Goal: Information Seeking & Learning: Learn about a topic

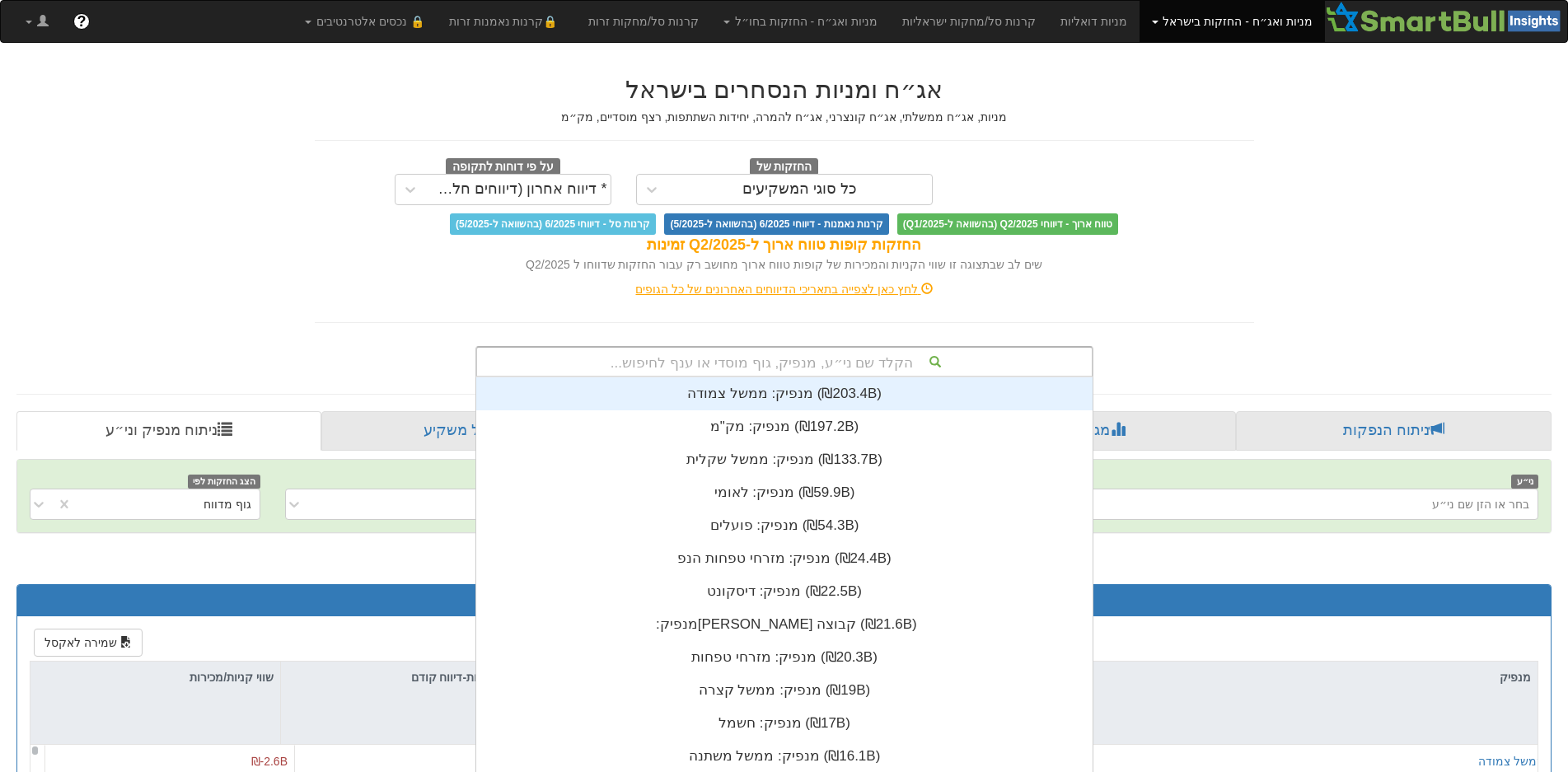
scroll to position [15, 0]
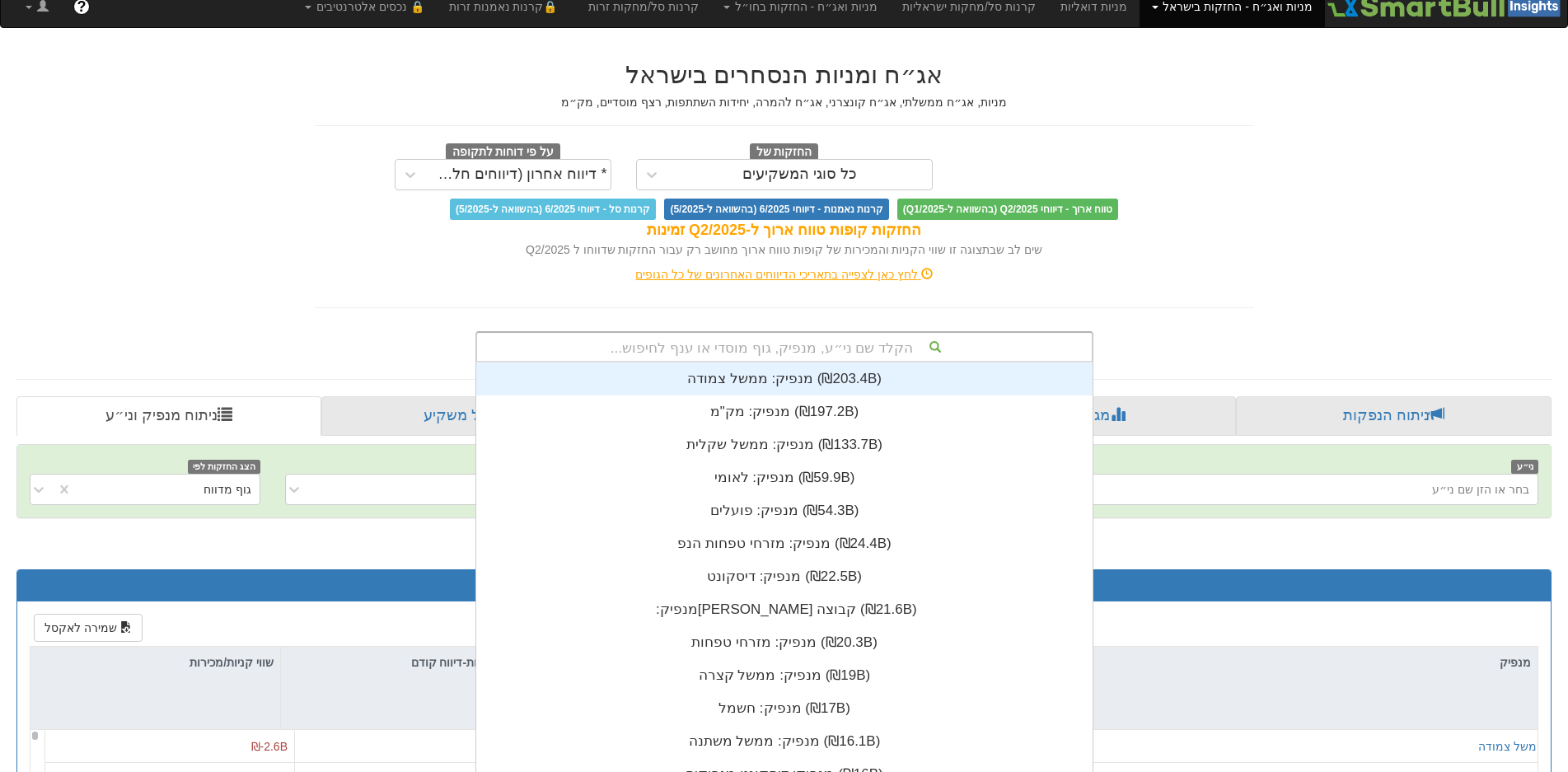
drag, startPoint x: 841, startPoint y: 355, endPoint x: 831, endPoint y: 352, distance: 10.4
click at [831, 352] on div "הקלד שם ני״ע, מנפיק, גוף מוסדי או ענף לחיפוש..." at bounding box center [784, 347] width 614 height 28
type input "ש"
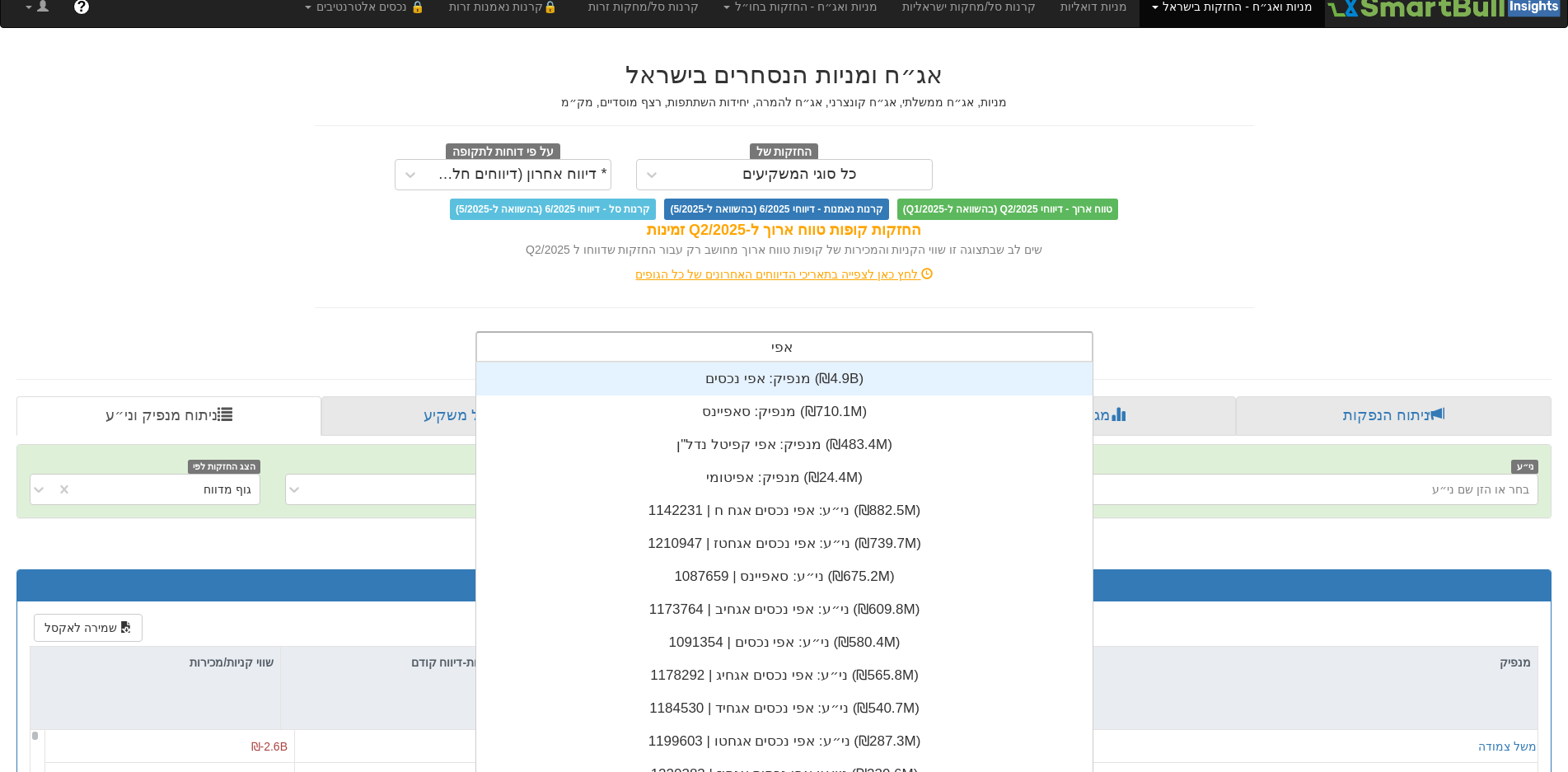
type input "אפי"
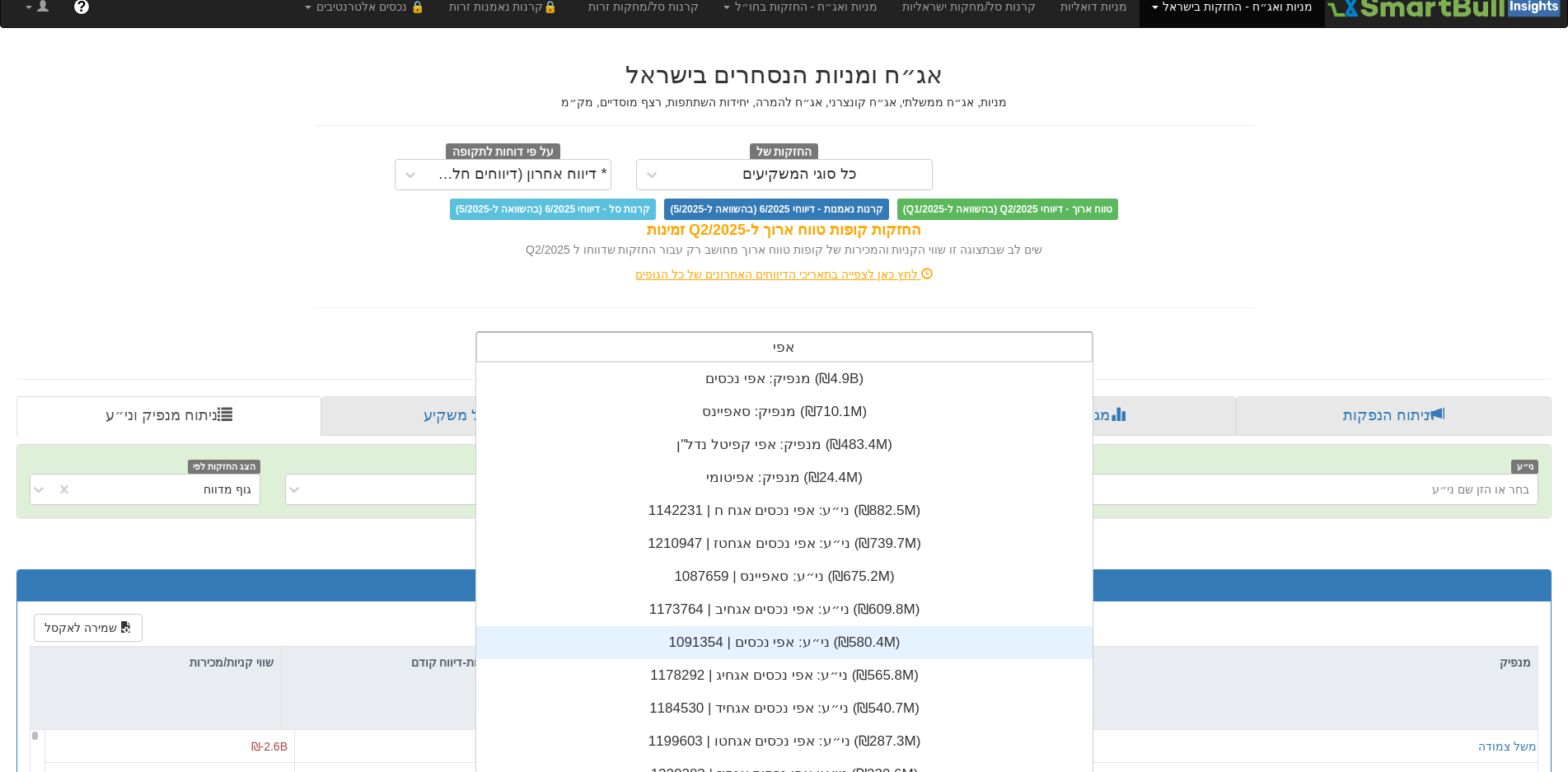
scroll to position [82, 0]
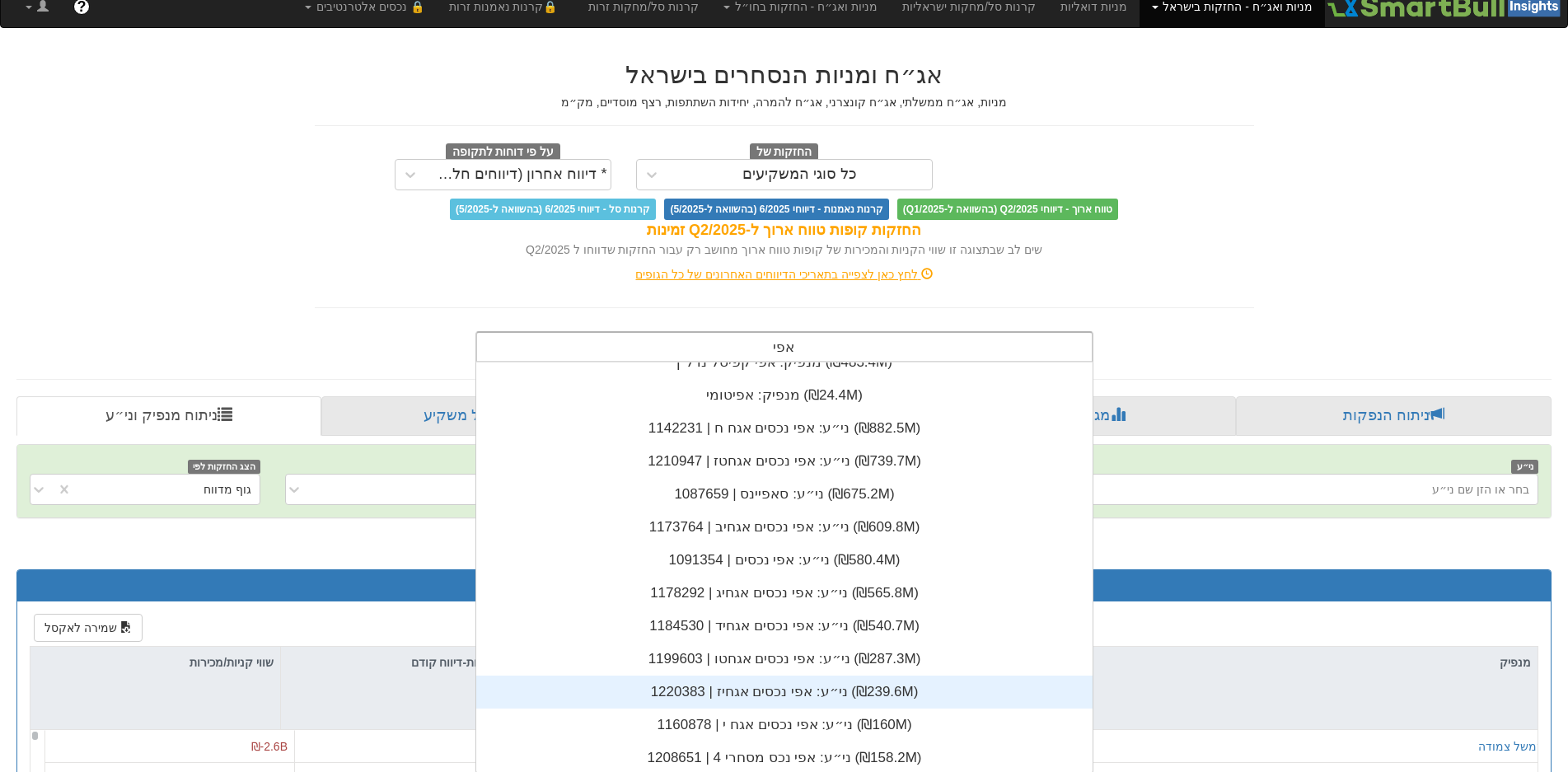
click at [759, 679] on div "ני״ע: ‏אפי נכסים אגחיז | 1220383 ‎(₪239.6M)‎" at bounding box center [784, 692] width 616 height 33
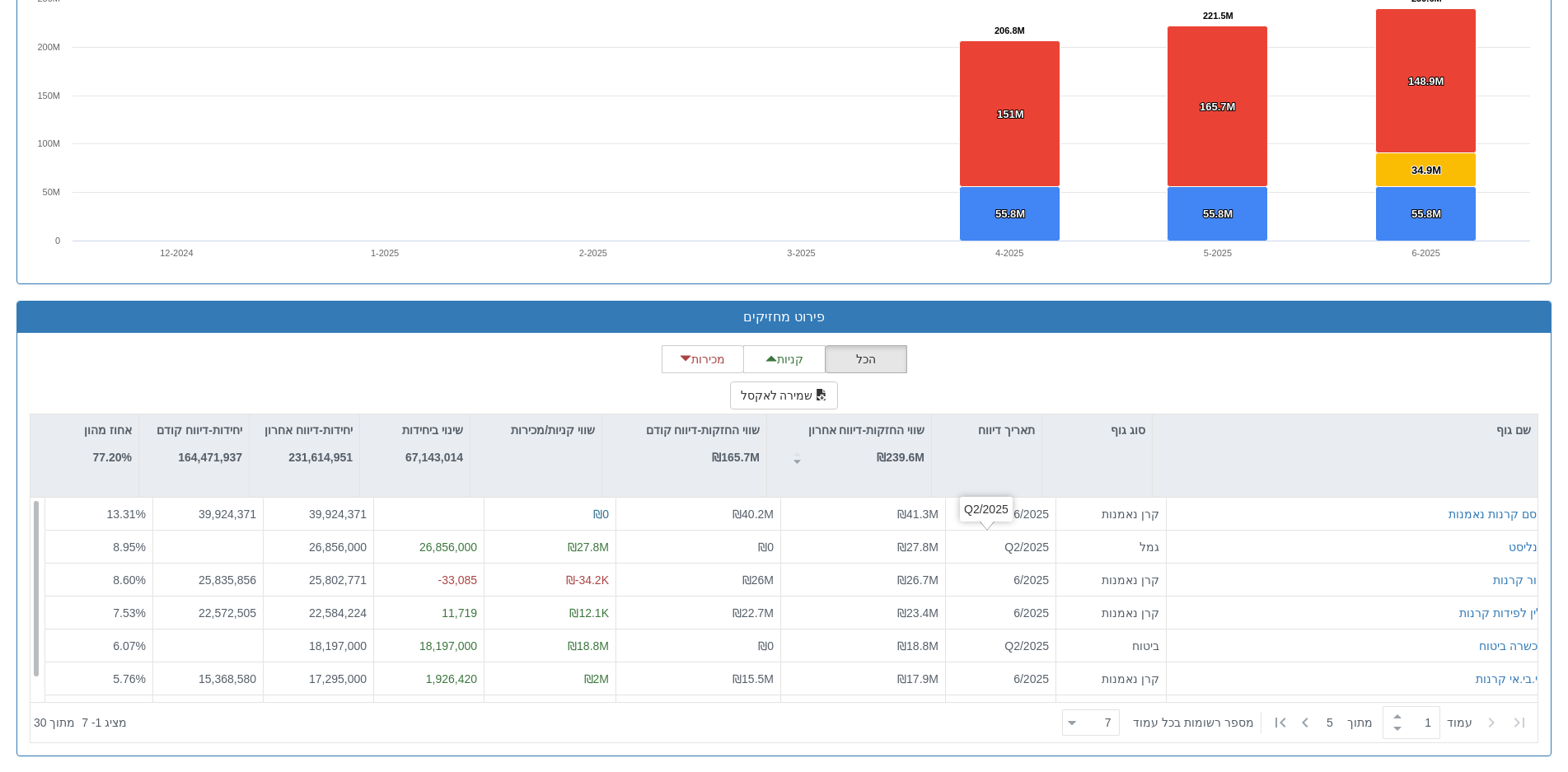
scroll to position [0, 3005]
click at [1304, 721] on icon at bounding box center [1304, 723] width 6 height 10
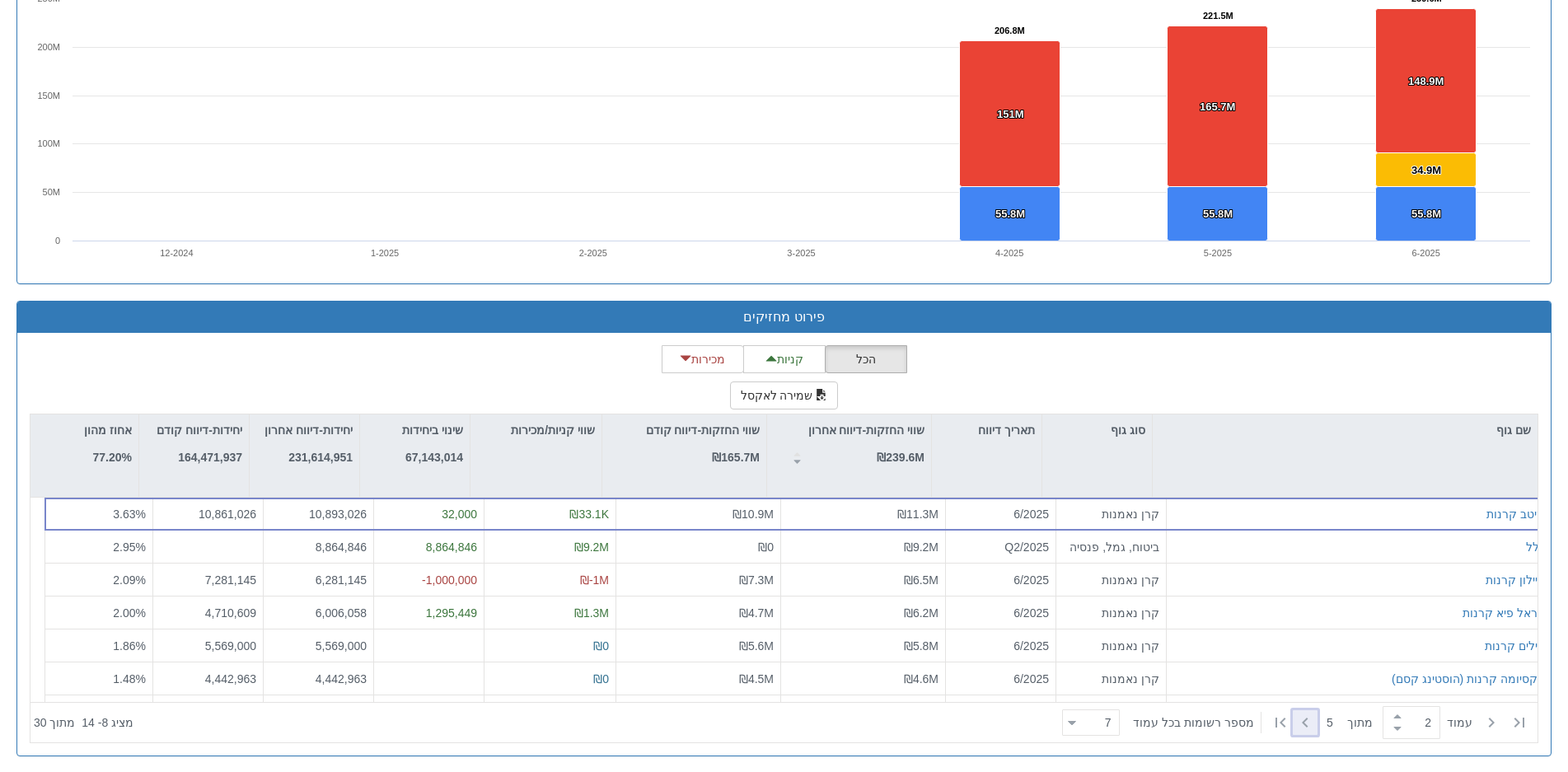
type input "2"
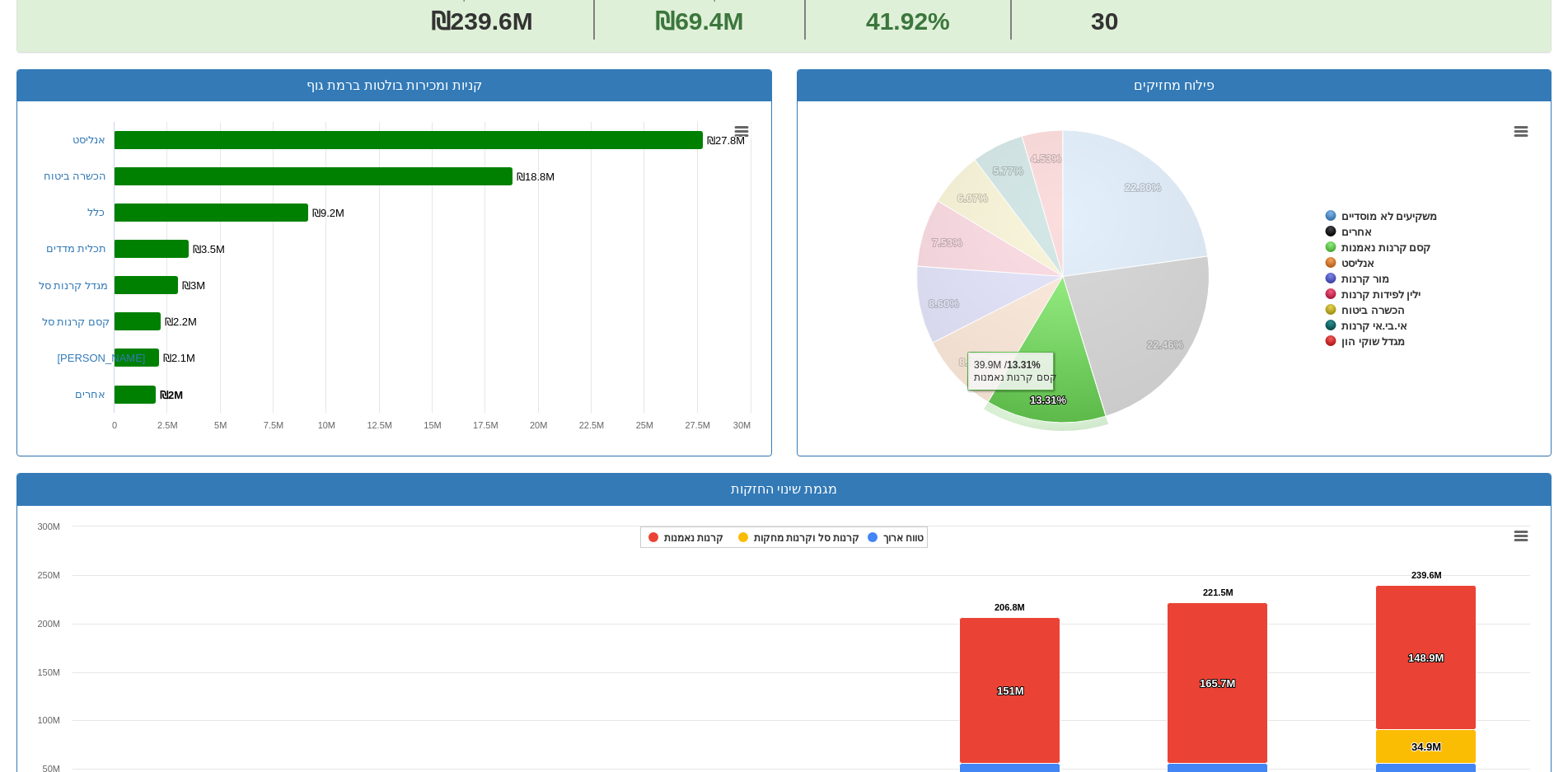
scroll to position [0, 0]
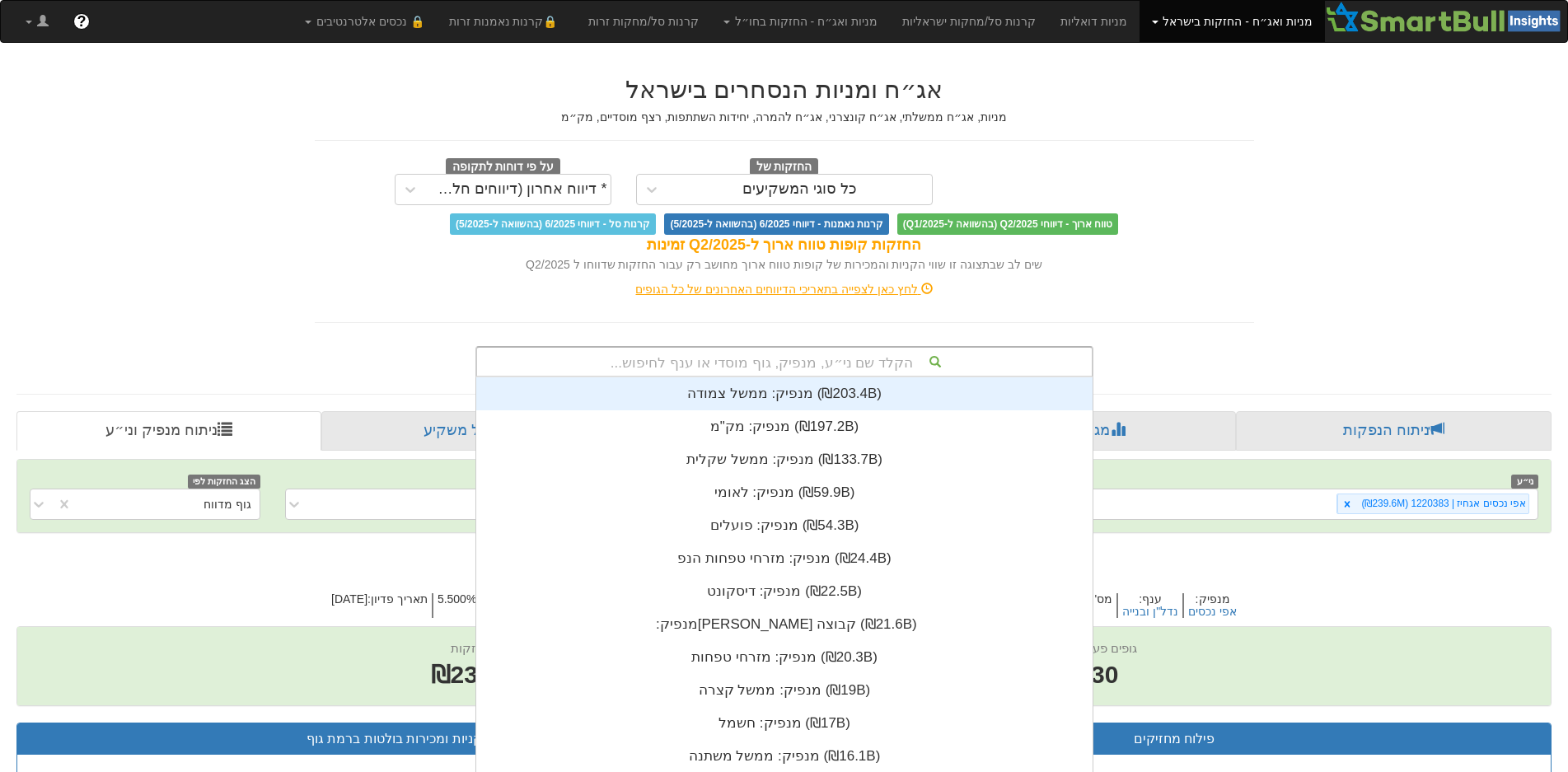
click at [837, 358] on div "הקלד שם ני״ע, מנפיק, גוף מוסדי או ענף לחיפוש..." at bounding box center [784, 362] width 614 height 28
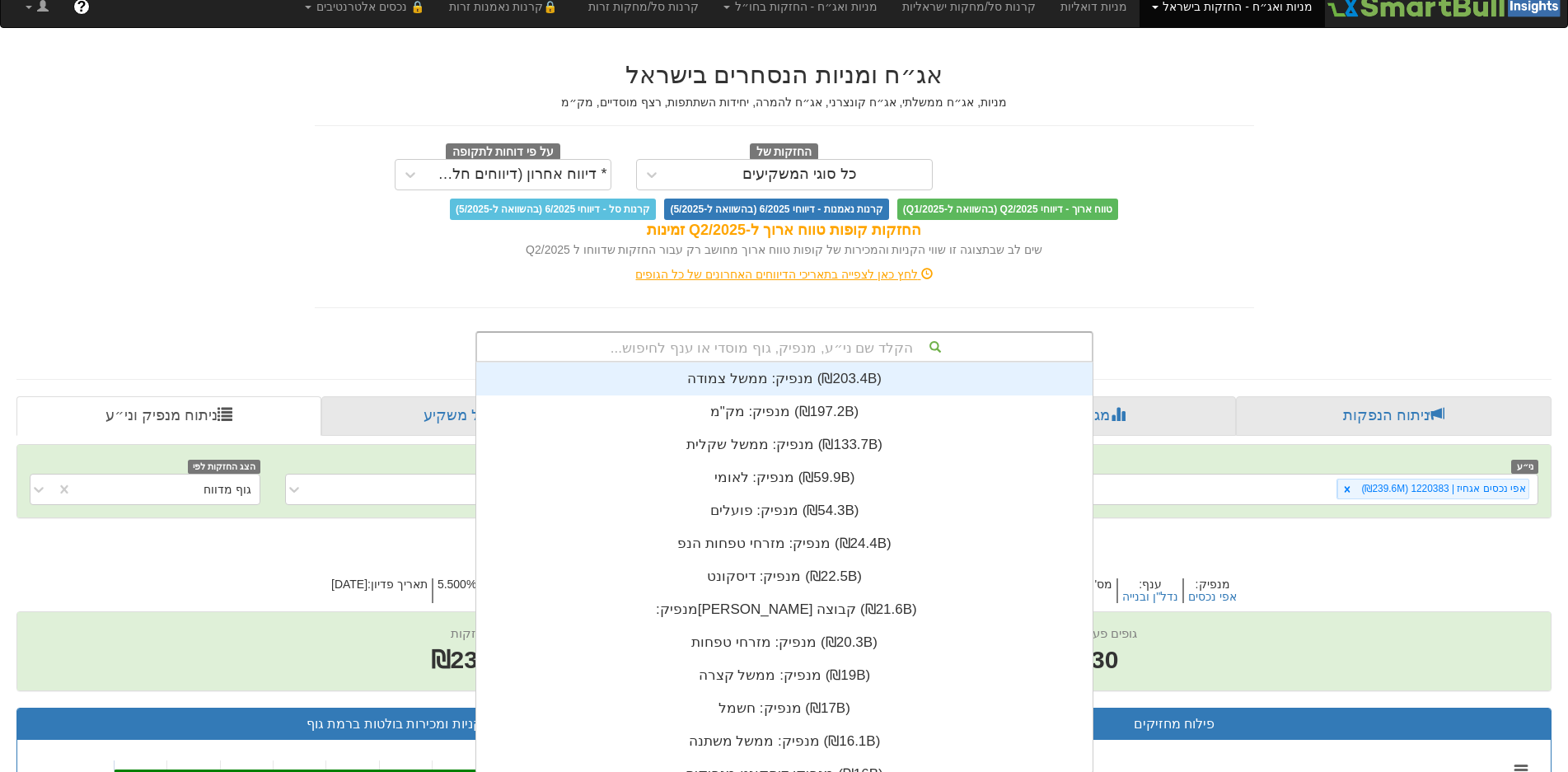
scroll to position [410, 0]
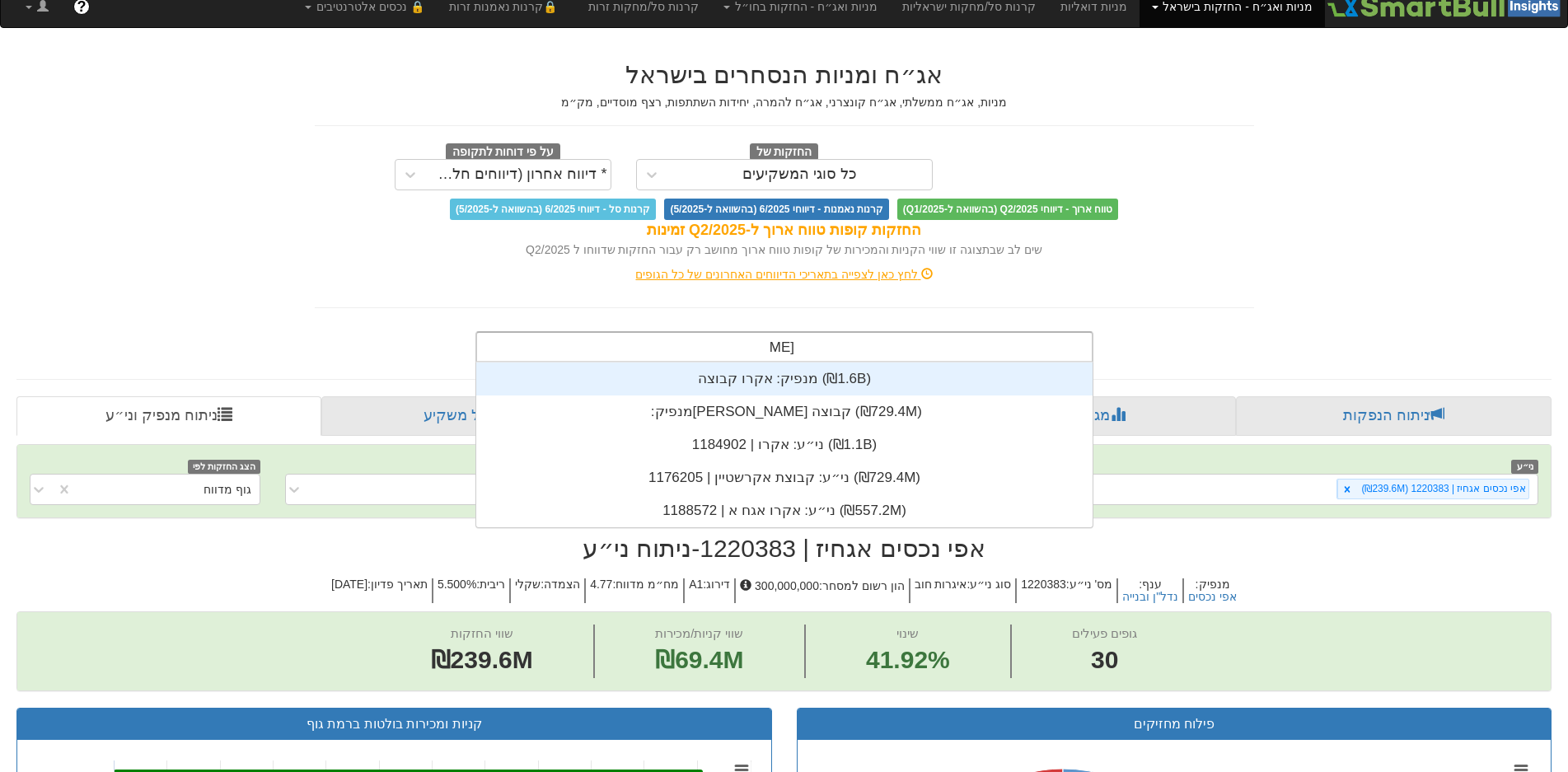
type input "אקרו"
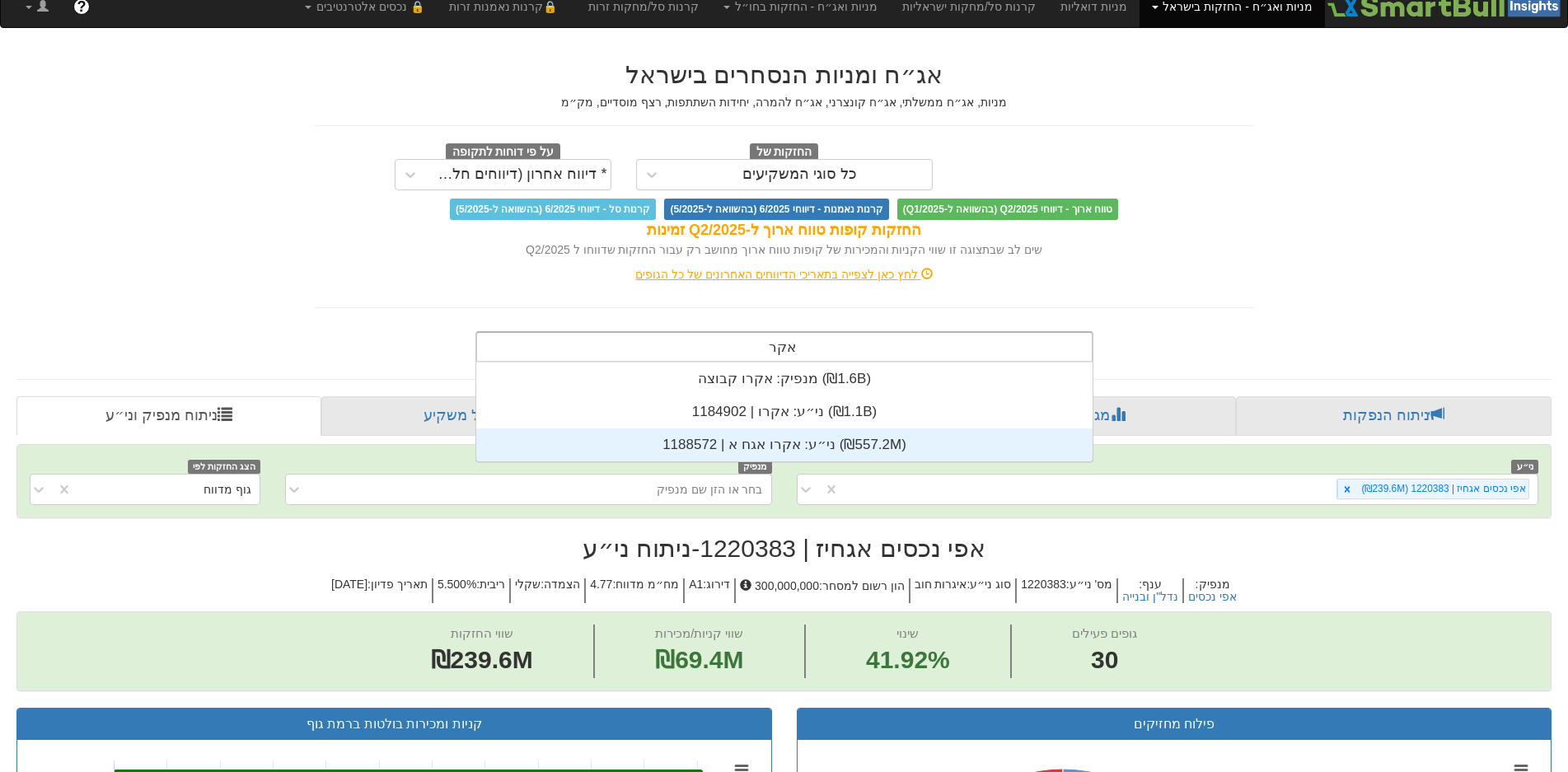
click at [811, 445] on div "ני״ע: ‏אקרו אגח א | 1188572 ‎(₪557.2M)‎" at bounding box center [784, 445] width 616 height 33
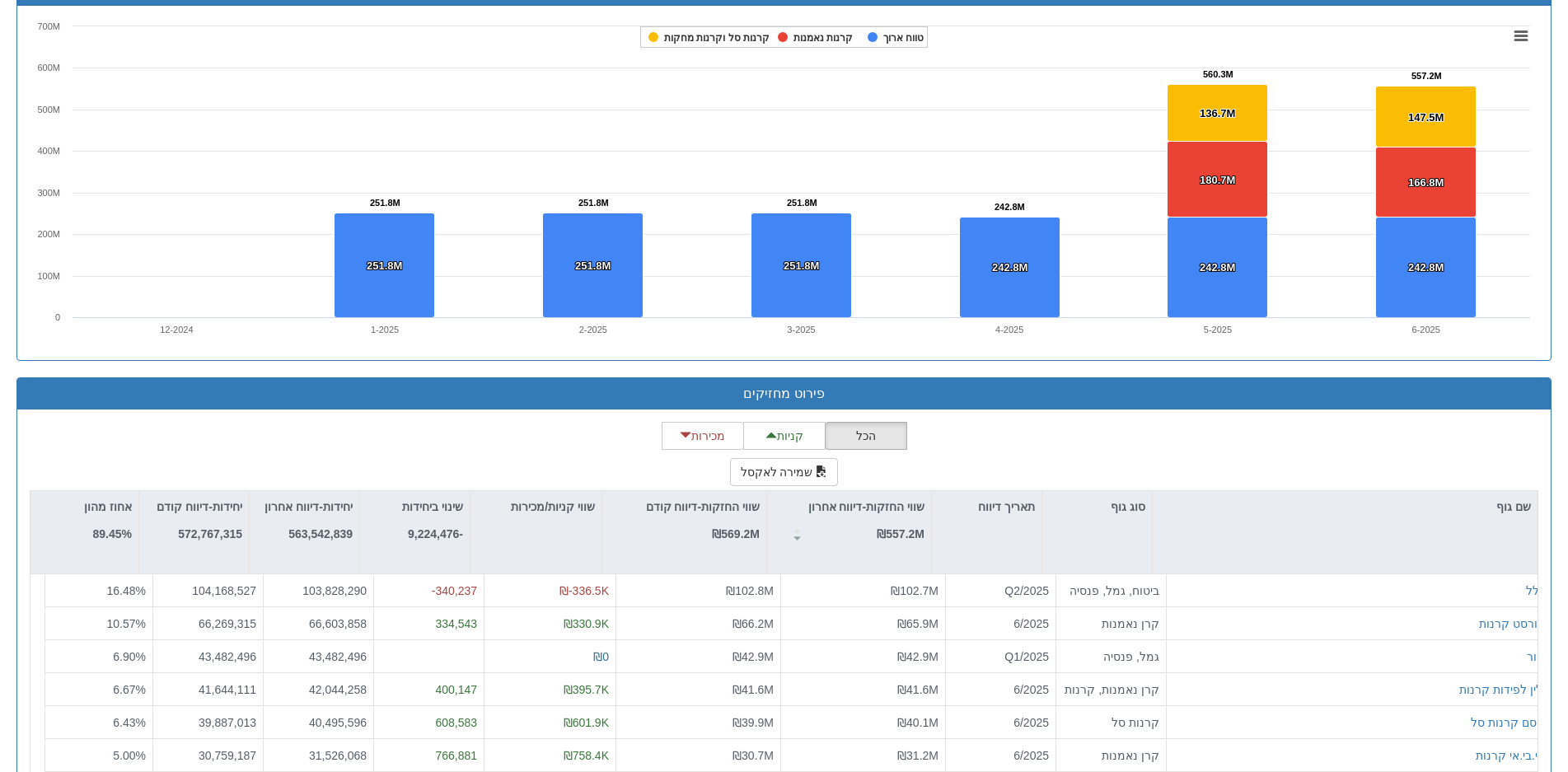
scroll to position [1236, 0]
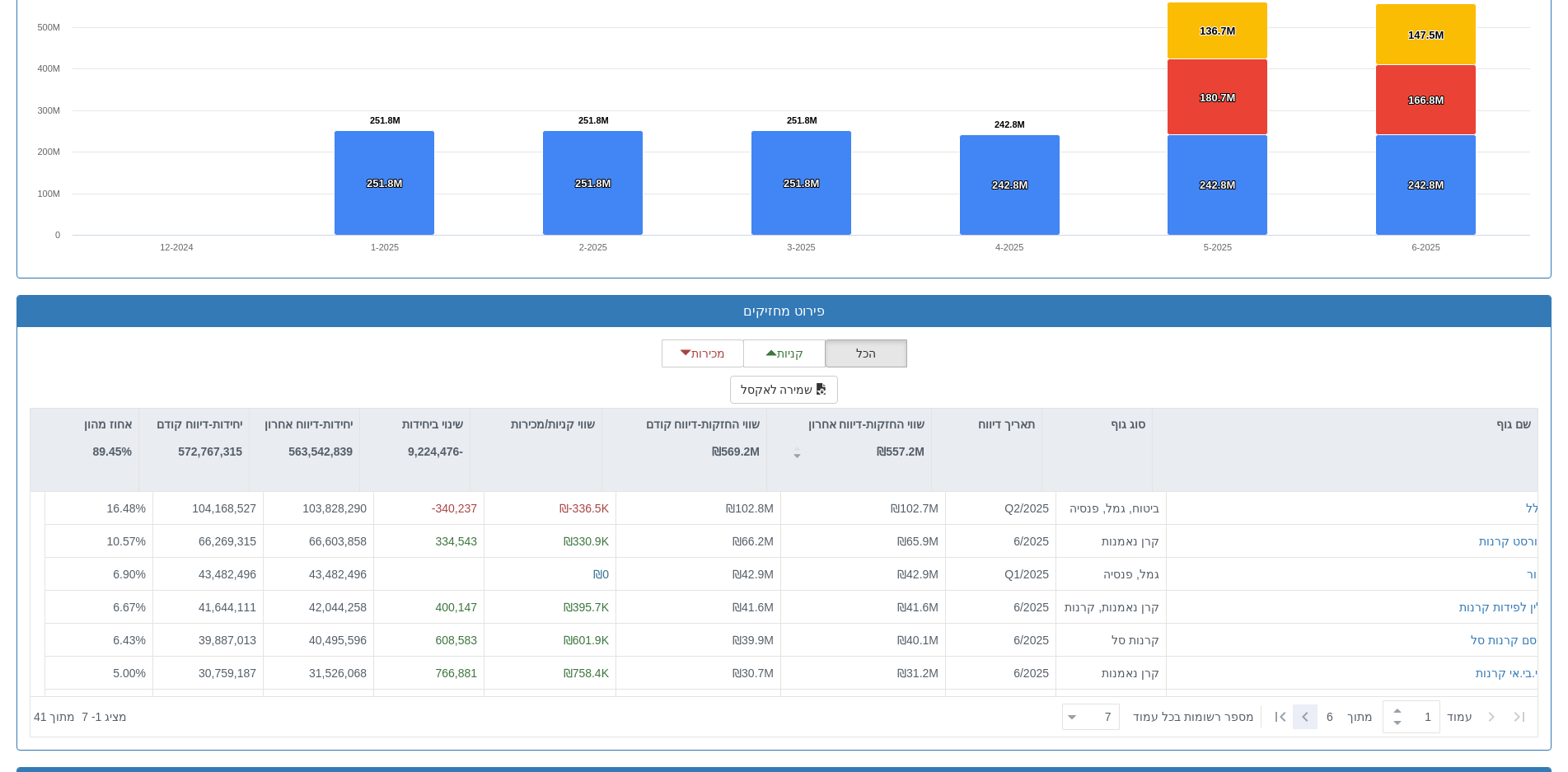
click at [1298, 709] on icon at bounding box center [1305, 716] width 20 height 20
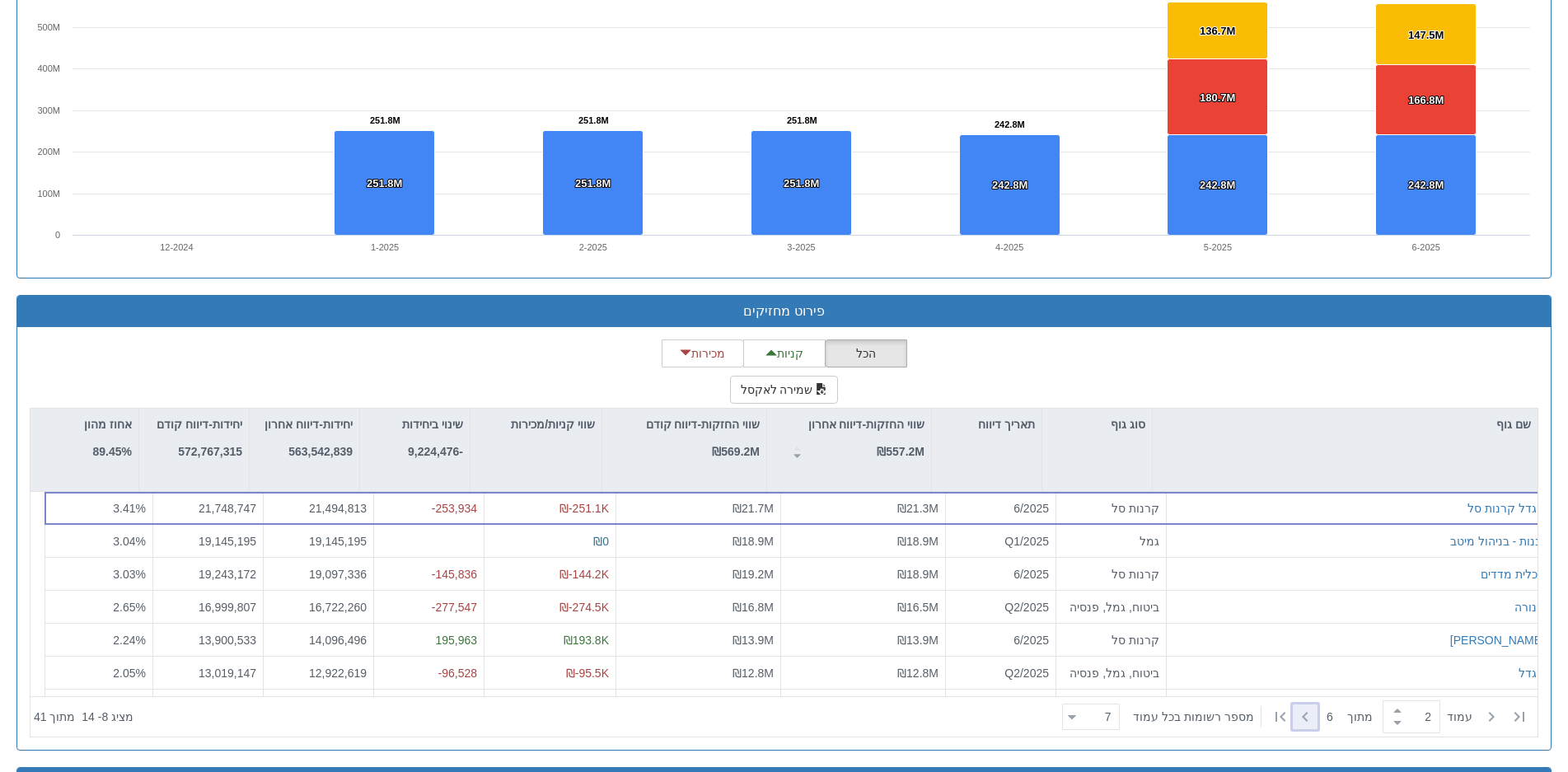
click at [1298, 709] on icon at bounding box center [1305, 716] width 20 height 20
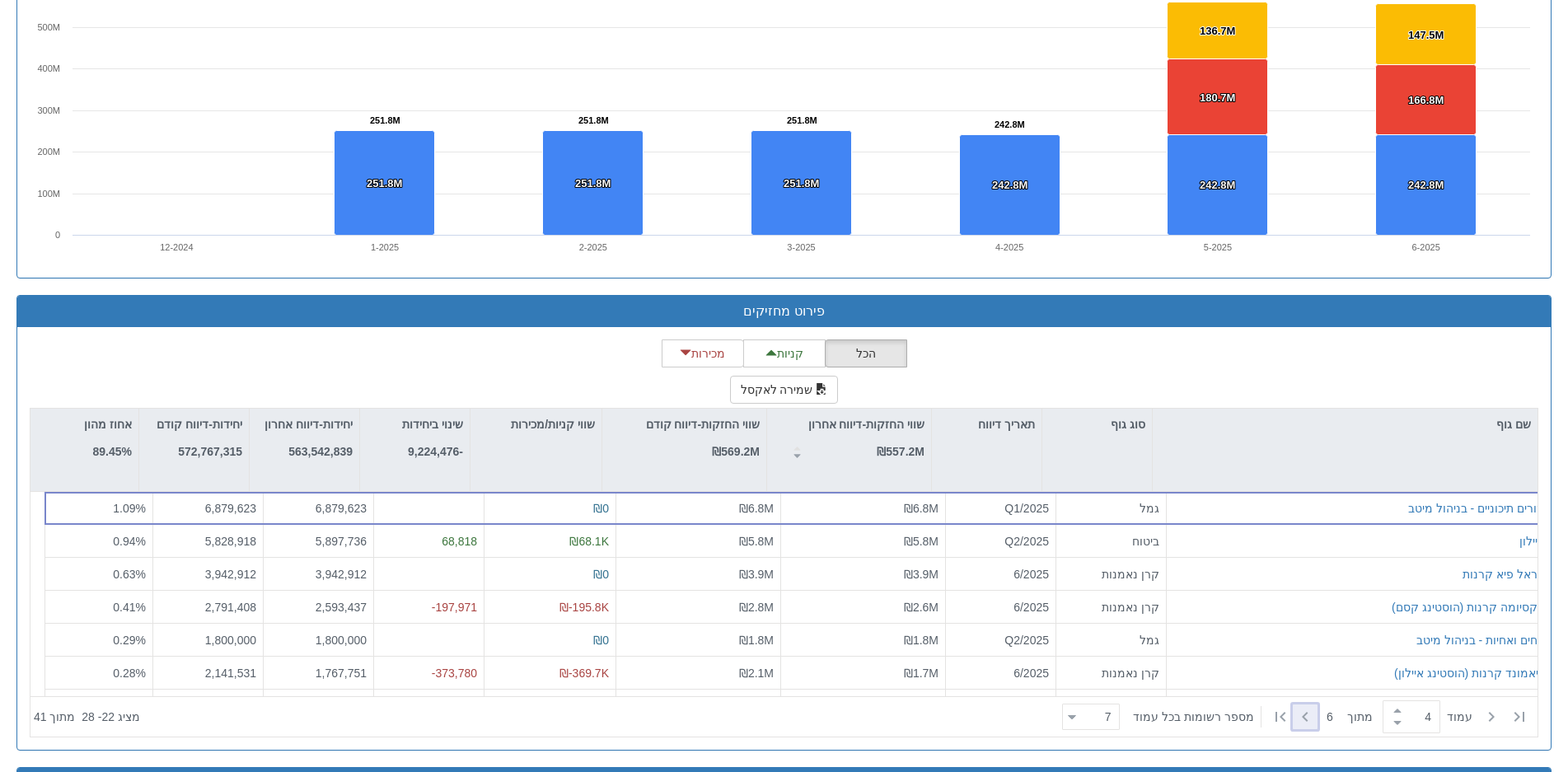
click at [1298, 709] on icon at bounding box center [1305, 716] width 20 height 20
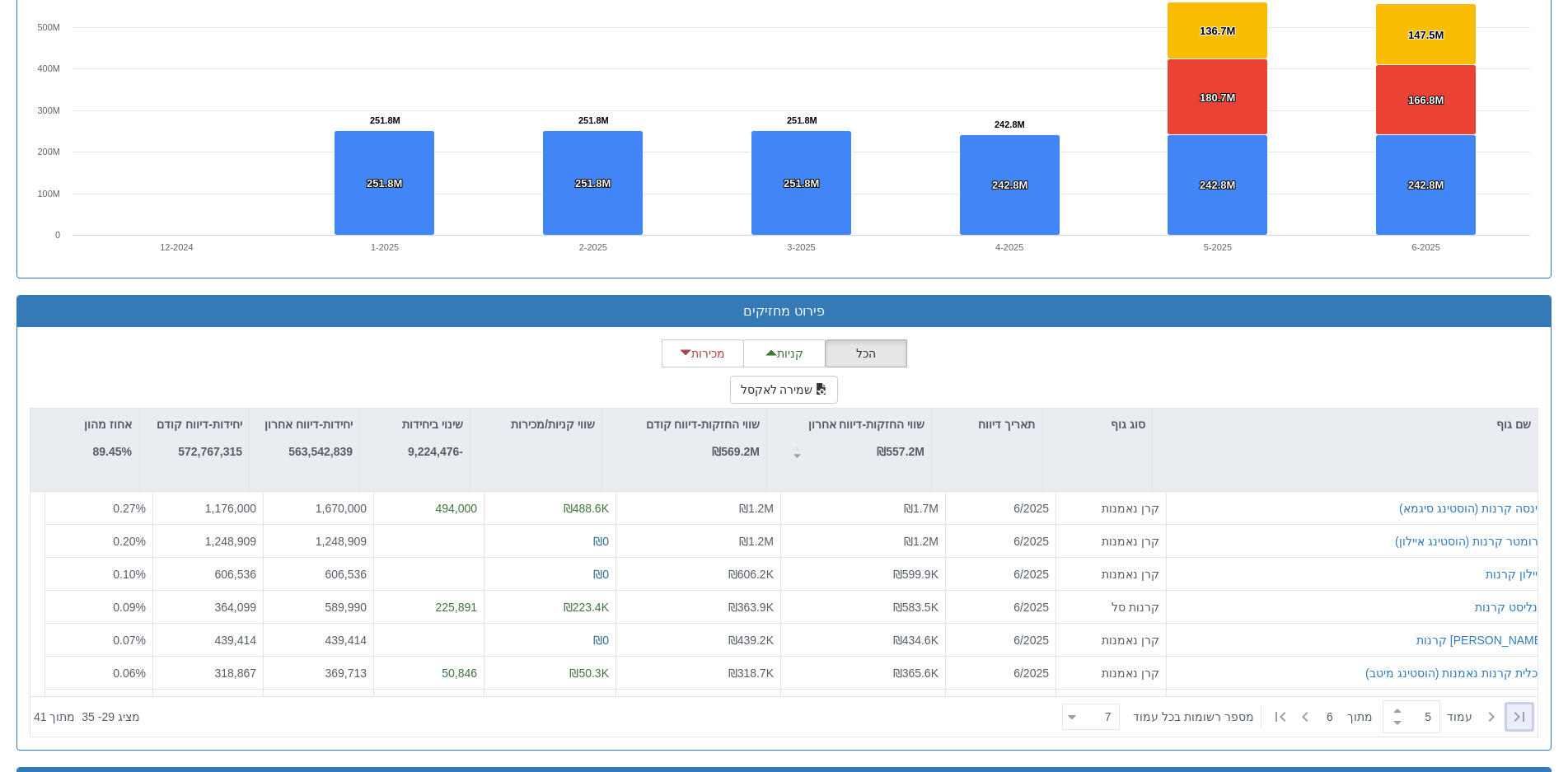
click at [1529, 713] on icon at bounding box center [1519, 716] width 20 height 20
type input "1"
